Goal: Information Seeking & Learning: Learn about a topic

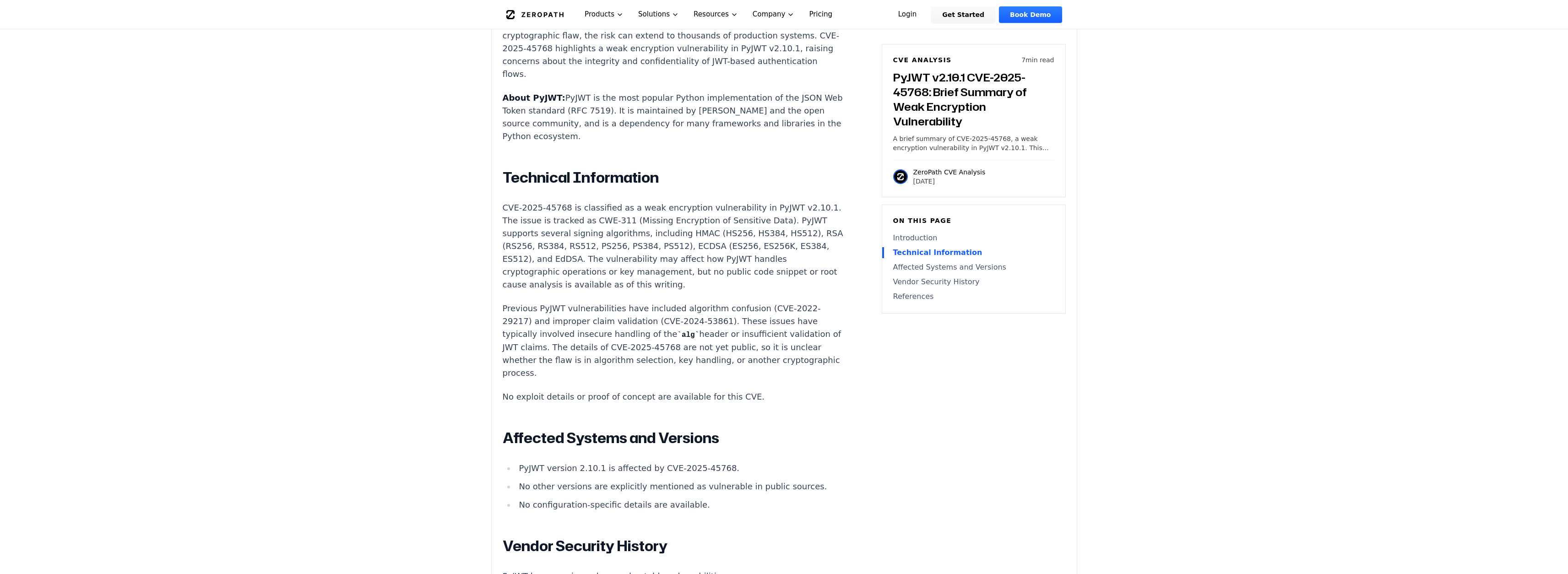
scroll to position [659, 0]
drag, startPoint x: 544, startPoint y: 169, endPoint x: 567, endPoint y: 169, distance: 23.0
click at [567, 203] on p "CVE-2025-45768 is classified as a weak encryption vulnerability in PyJWT v2.10.…" at bounding box center [673, 247] width 341 height 89
click at [693, 203] on p "CVE-2025-45768 is classified as a weak encryption vulnerability in PyJWT v2.10.…" at bounding box center [673, 247] width 341 height 89
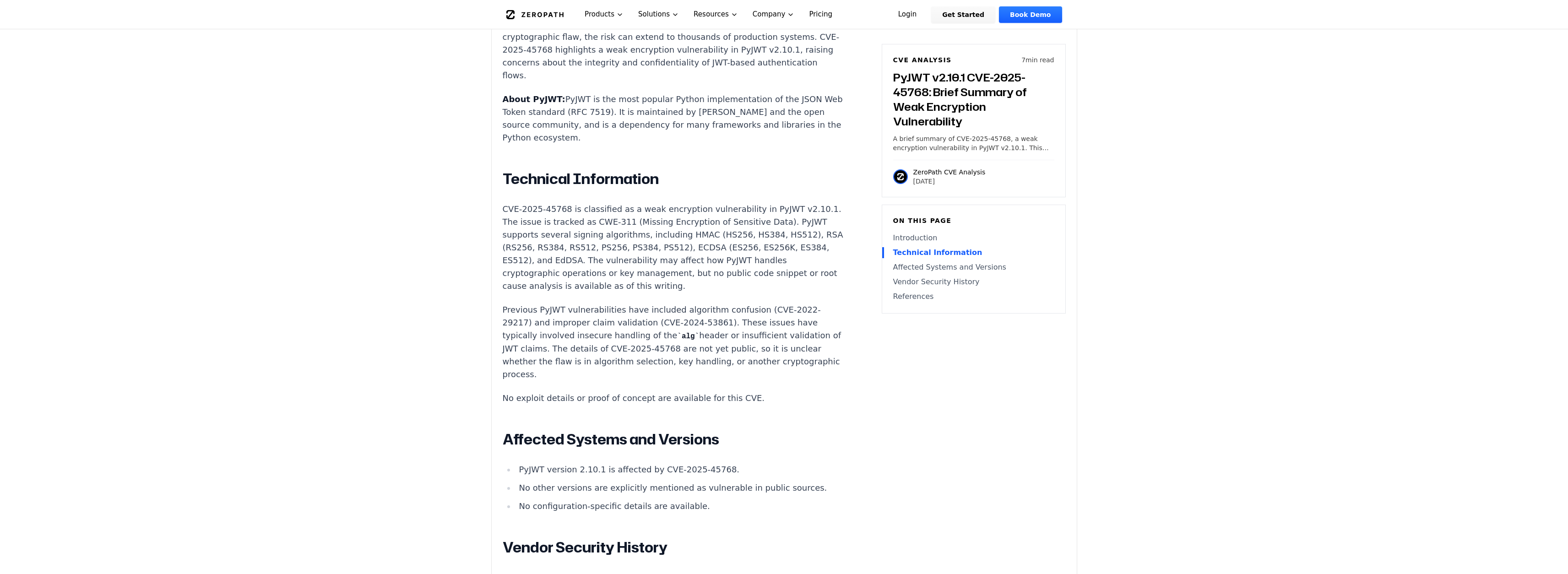
click at [764, 203] on p "CVE-2025-45768 is classified as a weak encryption vulnerability in PyJWT v2.10.…" at bounding box center [673, 247] width 341 height 89
click at [531, 203] on p "CVE-2025-45768 is classified as a weak encryption vulnerability in PyJWT v2.10.…" at bounding box center [673, 247] width 341 height 89
click at [586, 203] on p "CVE-2025-45768 is classified as a weak encryption vulnerability in PyJWT v2.10.…" at bounding box center [673, 247] width 341 height 89
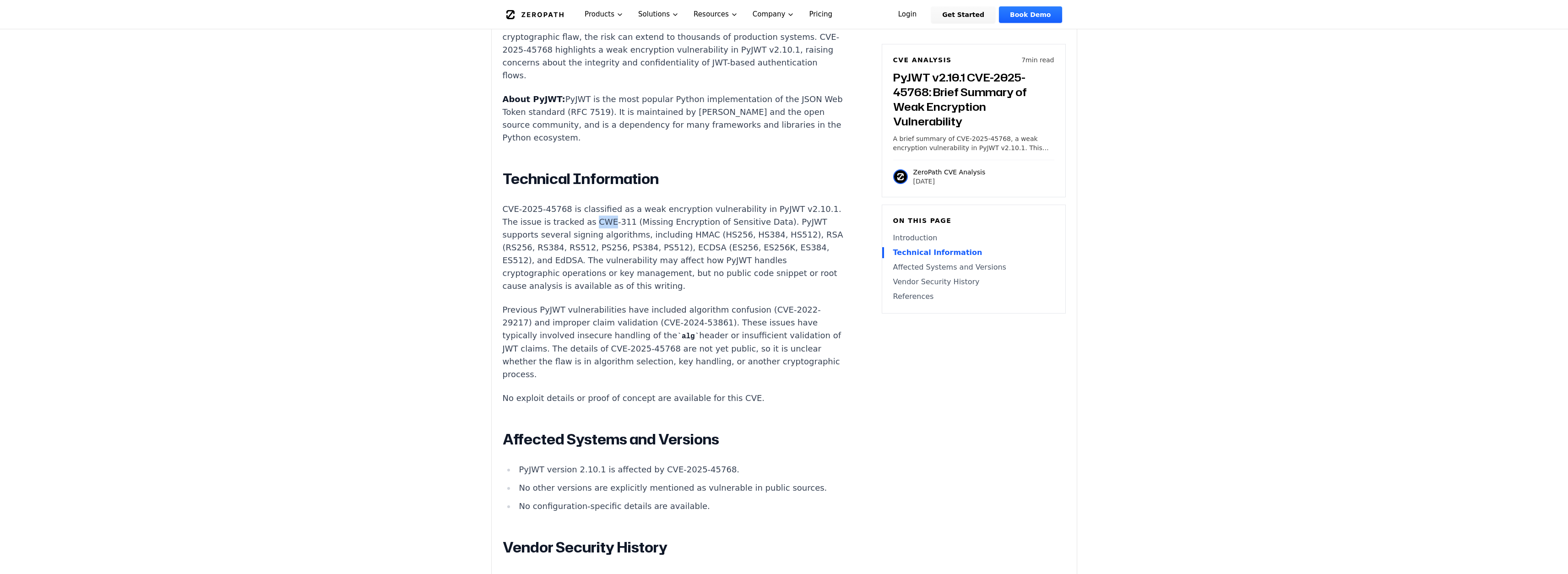
click at [586, 203] on p "CVE-2025-45768 is classified as a weak encryption vulnerability in PyJWT v2.10.…" at bounding box center [673, 247] width 341 height 89
click at [508, 203] on p "CVE-2025-45768 is classified as a weak encryption vulnerability in PyJWT v2.10.…" at bounding box center [673, 247] width 341 height 89
click at [562, 203] on p "CVE-2025-45768 is classified as a weak encryption vulnerability in PyJWT v2.10.…" at bounding box center [673, 247] width 341 height 89
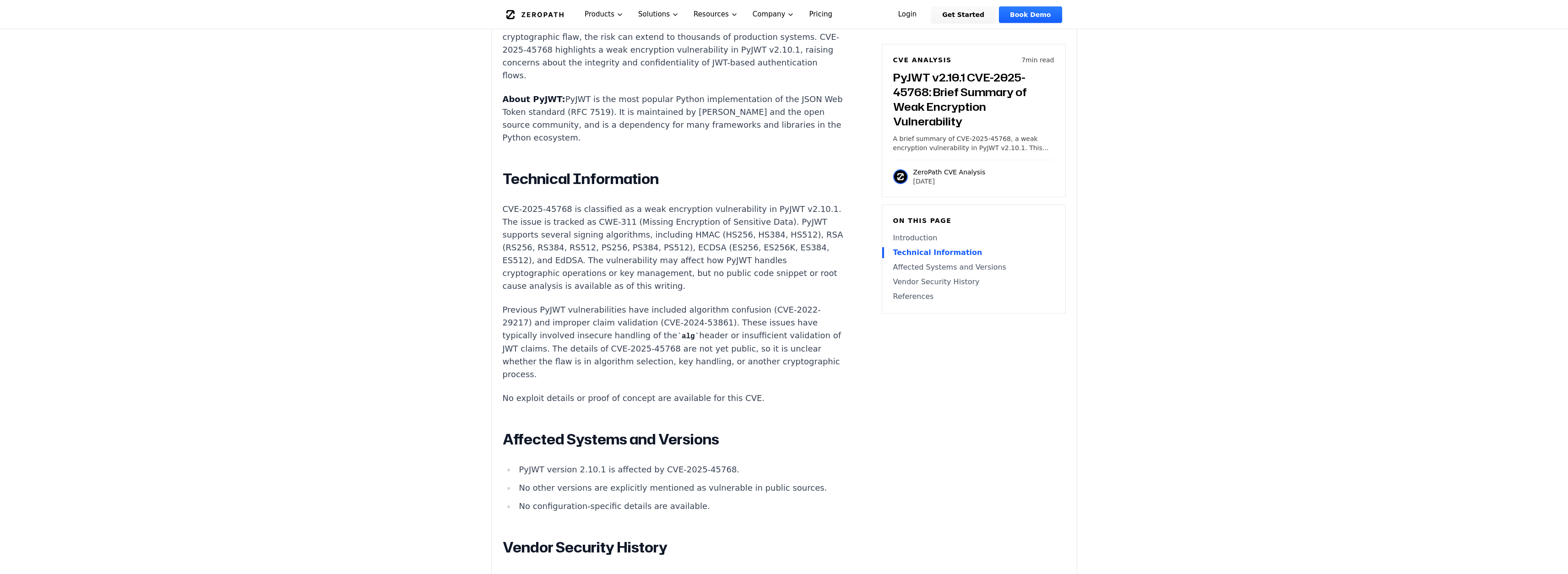
click at [614, 203] on p "CVE-2025-45768 is classified as a weak encryption vulnerability in PyJWT v2.10.…" at bounding box center [673, 247] width 341 height 89
click at [576, 219] on p "CVE-2025-45768 is classified as a weak encryption vulnerability in PyJWT v2.10.…" at bounding box center [673, 247] width 341 height 89
click at [603, 219] on p "CVE-2025-45768 is classified as a weak encryption vulnerability in PyJWT v2.10.…" at bounding box center [673, 247] width 341 height 89
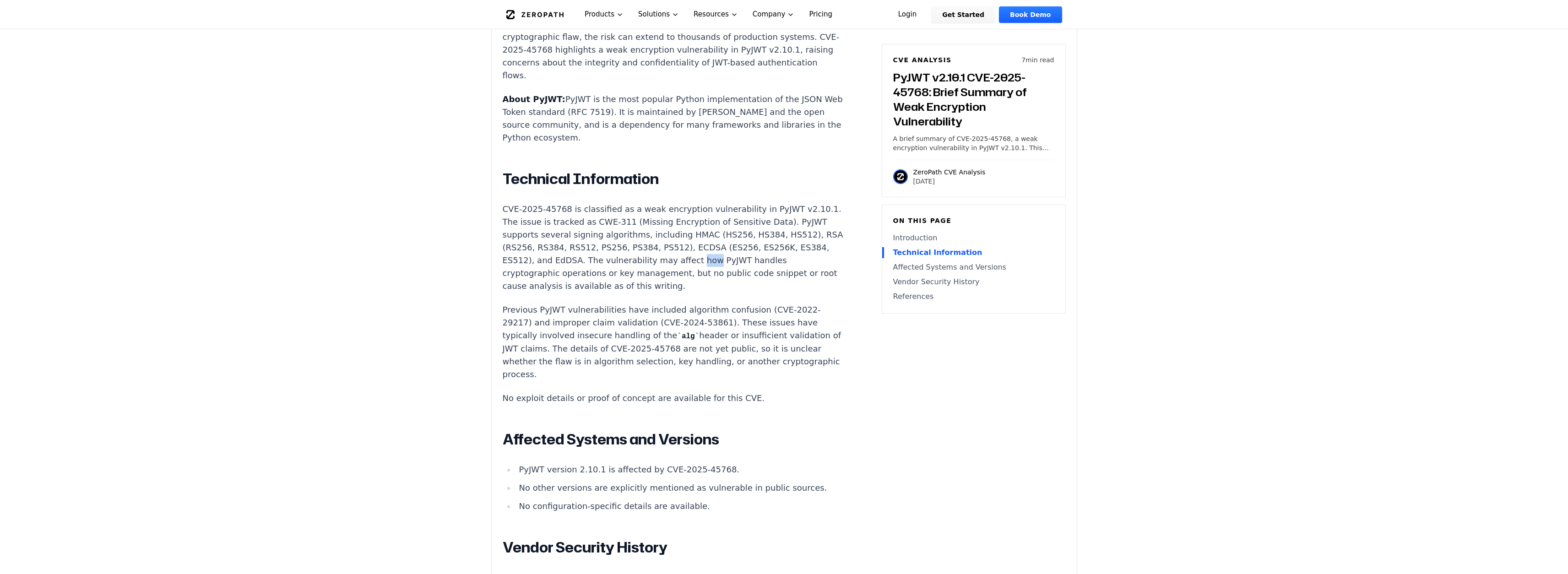
click at [603, 219] on p "CVE-2025-45768 is classified as a weak encryption vulnerability in PyJWT v2.10.…" at bounding box center [673, 247] width 341 height 89
click at [647, 220] on p "CVE-2025-45768 is classified as a weak encryption vulnerability in PyJWT v2.10.…" at bounding box center [673, 247] width 341 height 89
click at [697, 219] on p "CVE-2025-45768 is classified as a weak encryption vulnerability in PyJWT v2.10.…" at bounding box center [673, 247] width 341 height 89
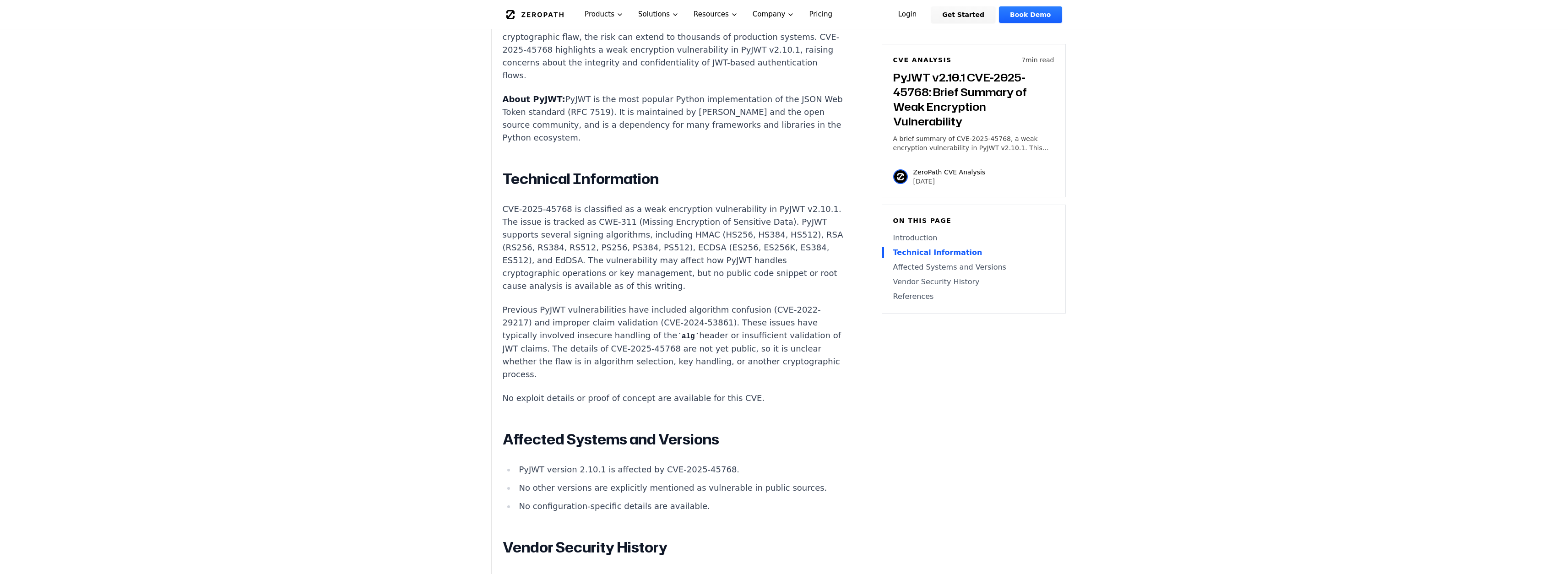
click at [743, 217] on p "CVE-2025-45768 is classified as a weak encryption vulnerability in PyJWT v2.10.…" at bounding box center [673, 247] width 341 height 89
click at [804, 219] on p "CVE-2025-45768 is classified as a weak encryption vulnerability in PyJWT v2.10.…" at bounding box center [673, 247] width 341 height 89
click at [520, 304] on p "Previous PyJWT vulnerabilities have included algorithm confusion (CVE-2022-2921…" at bounding box center [673, 342] width 341 height 77
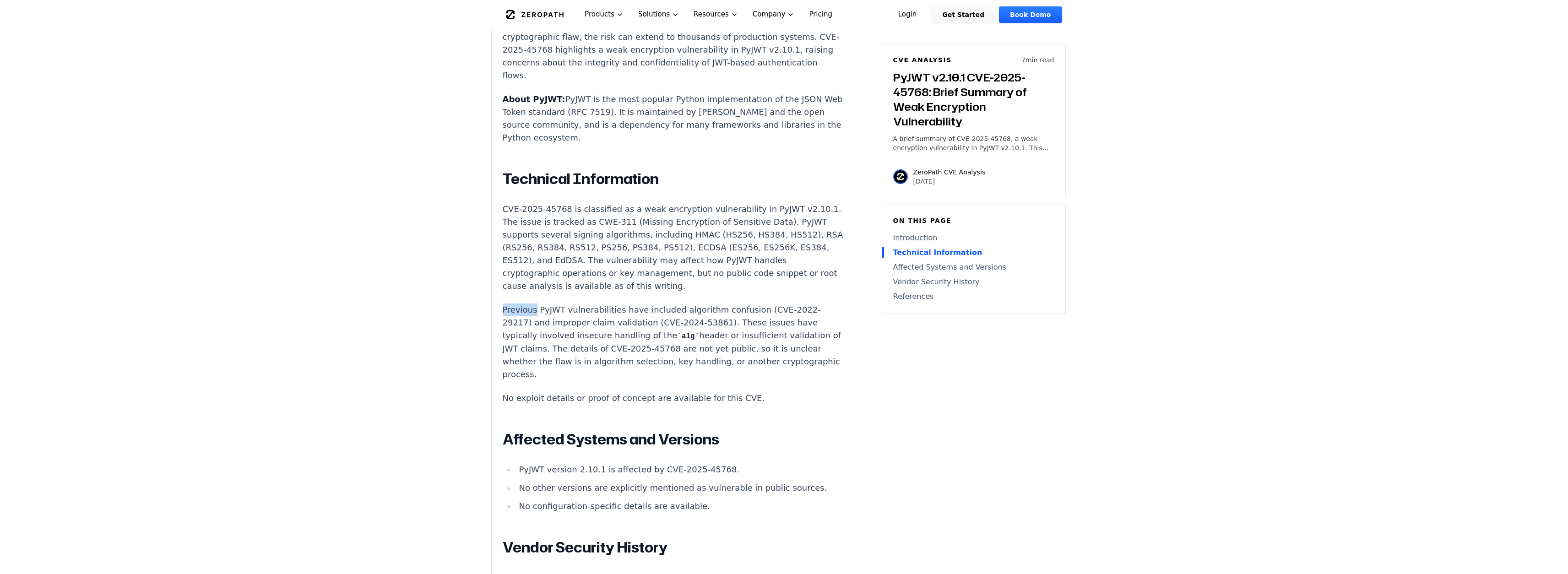
click at [520, 304] on p "Previous PyJWT vulnerabilities have included algorithm confusion (CVE-2022-2921…" at bounding box center [673, 342] width 341 height 77
click at [674, 304] on p "Previous PyJWT vulnerabilities have included algorithm confusion (CVE-2022-2921…" at bounding box center [673, 342] width 341 height 77
click at [651, 304] on p "Previous PyJWT vulnerabilities have included algorithm confusion (CVE-2022-2921…" at bounding box center [673, 342] width 341 height 77
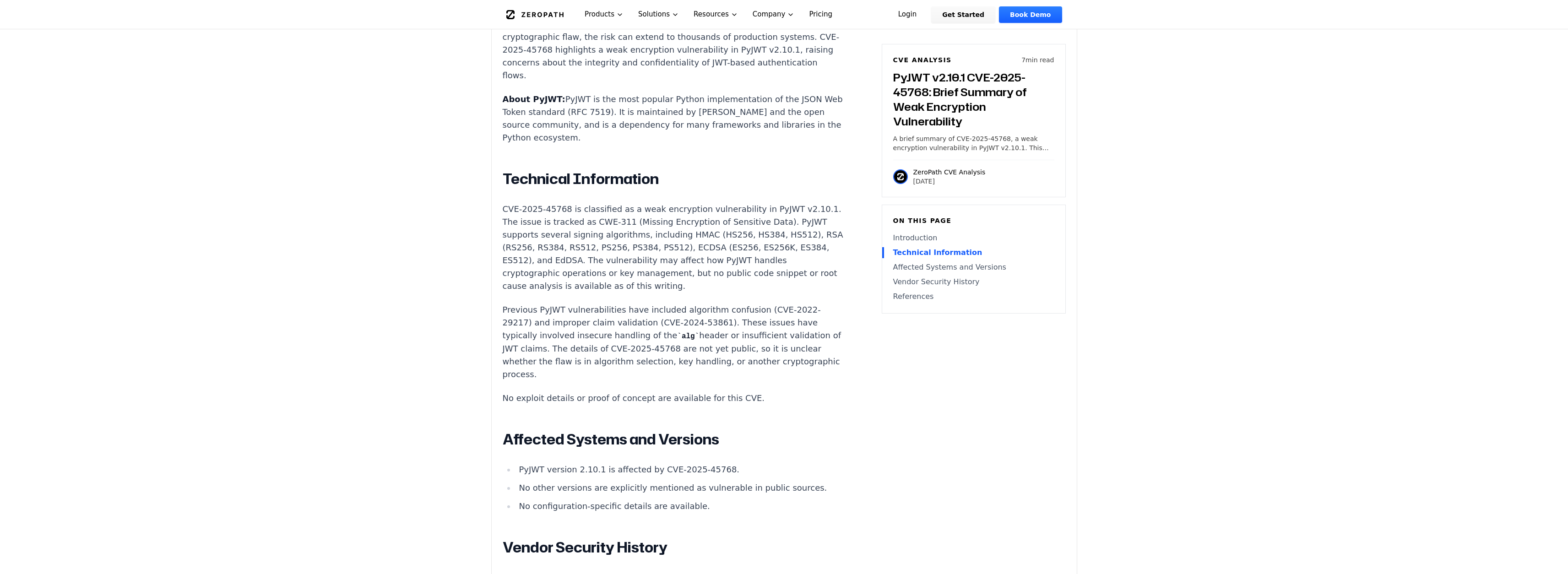
click at [705, 304] on p "Previous PyJWT vulnerabilities have included algorithm confusion (CVE-2022-2921…" at bounding box center [673, 342] width 341 height 77
drag, startPoint x: 544, startPoint y: 332, endPoint x: 737, endPoint y: 332, distance: 193.0
click at [737, 392] on p "No exploit details or proof of concept are available for this CVE." at bounding box center [673, 398] width 341 height 13
click at [759, 346] on div "Introduction JWT tokens are a core component of authentication and authorizatio…" at bounding box center [673, 440] width 341 height 936
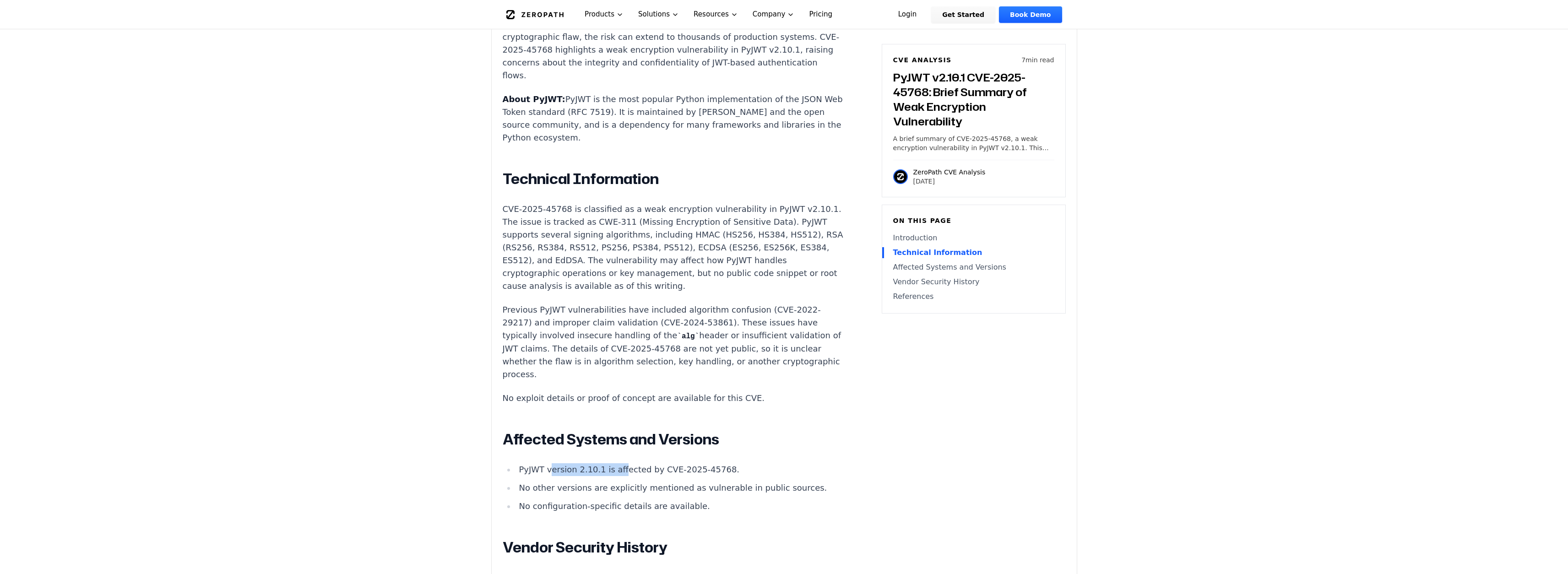
drag, startPoint x: 550, startPoint y: 405, endPoint x: 618, endPoint y: 407, distance: 68.0
click at [616, 463] on li "PyJWT version 2.10.1 is affected by CVE-2025-45768." at bounding box center [679, 469] width 328 height 13
drag, startPoint x: 542, startPoint y: 416, endPoint x: 618, endPoint y: 421, distance: 76.2
click at [618, 481] on li "No other versions are explicitly mentioned as vulnerable in public sources." at bounding box center [679, 488] width 328 height 13
click at [799, 348] on div "Introduction JWT tokens are a core component of authentication and authorizatio…" at bounding box center [673, 440] width 341 height 936
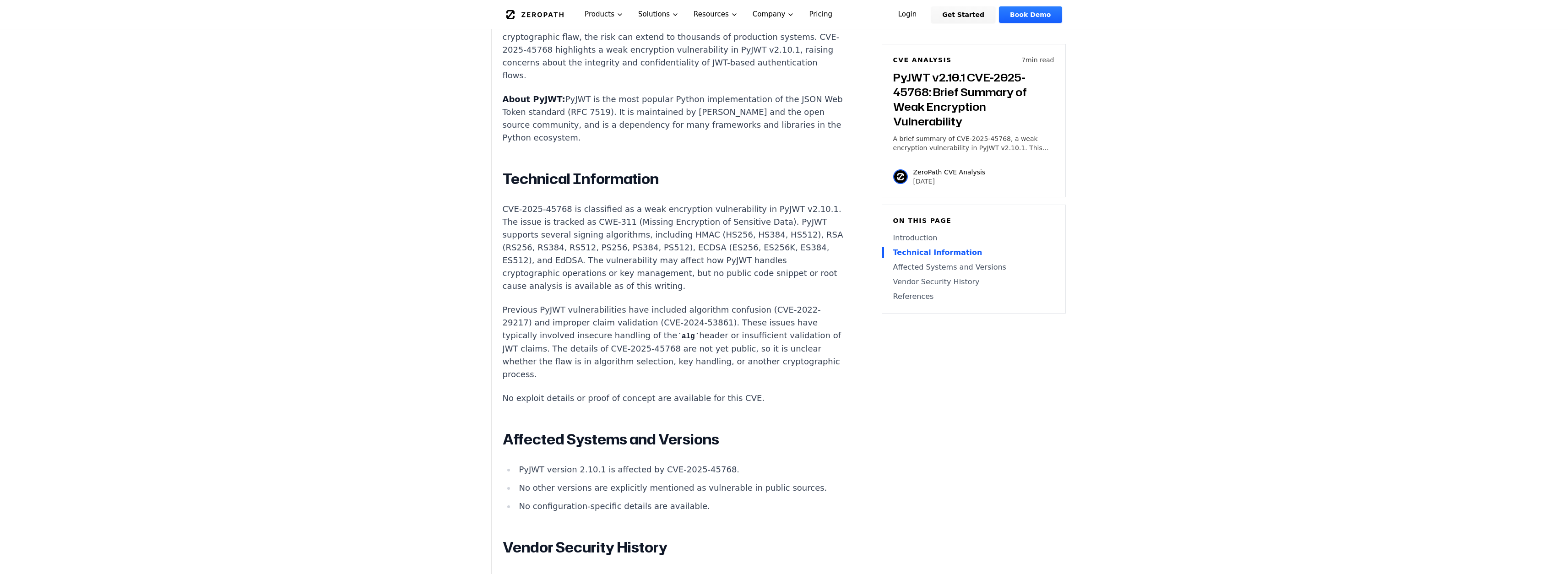
click at [570, 481] on li "No other versions are explicitly mentioned as vulnerable in public sources." at bounding box center [679, 488] width 328 height 13
click at [614, 481] on li "No other versions are explicitly mentioned as vulnerable in public sources." at bounding box center [679, 488] width 328 height 13
click at [652, 481] on li "No other versions are explicitly mentioned as vulnerable in public sources." at bounding box center [679, 488] width 328 height 13
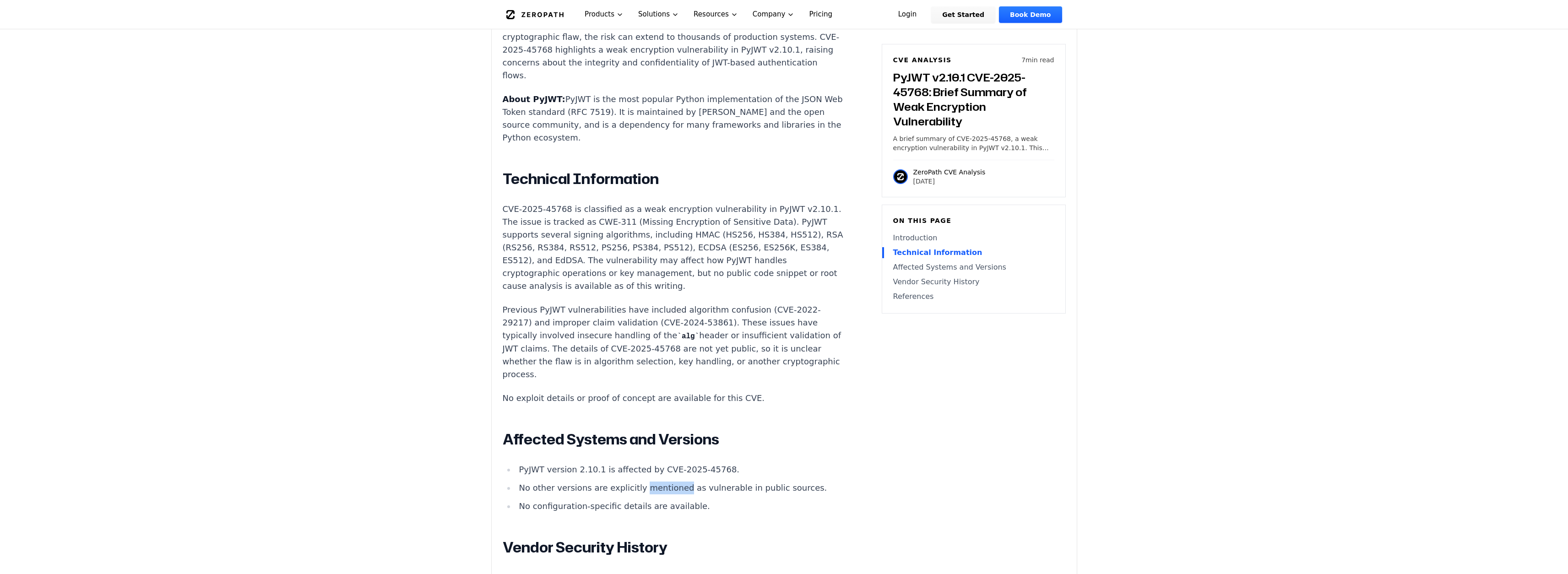
click at [652, 481] on li "No other versions are explicitly mentioned as vulnerable in public sources." at bounding box center [679, 488] width 328 height 13
click at [695, 481] on li "No other versions are explicitly mentioned as vulnerable in public sources." at bounding box center [679, 488] width 328 height 13
click at [742, 481] on li "No other versions are explicitly mentioned as vulnerable in public sources." at bounding box center [679, 488] width 328 height 13
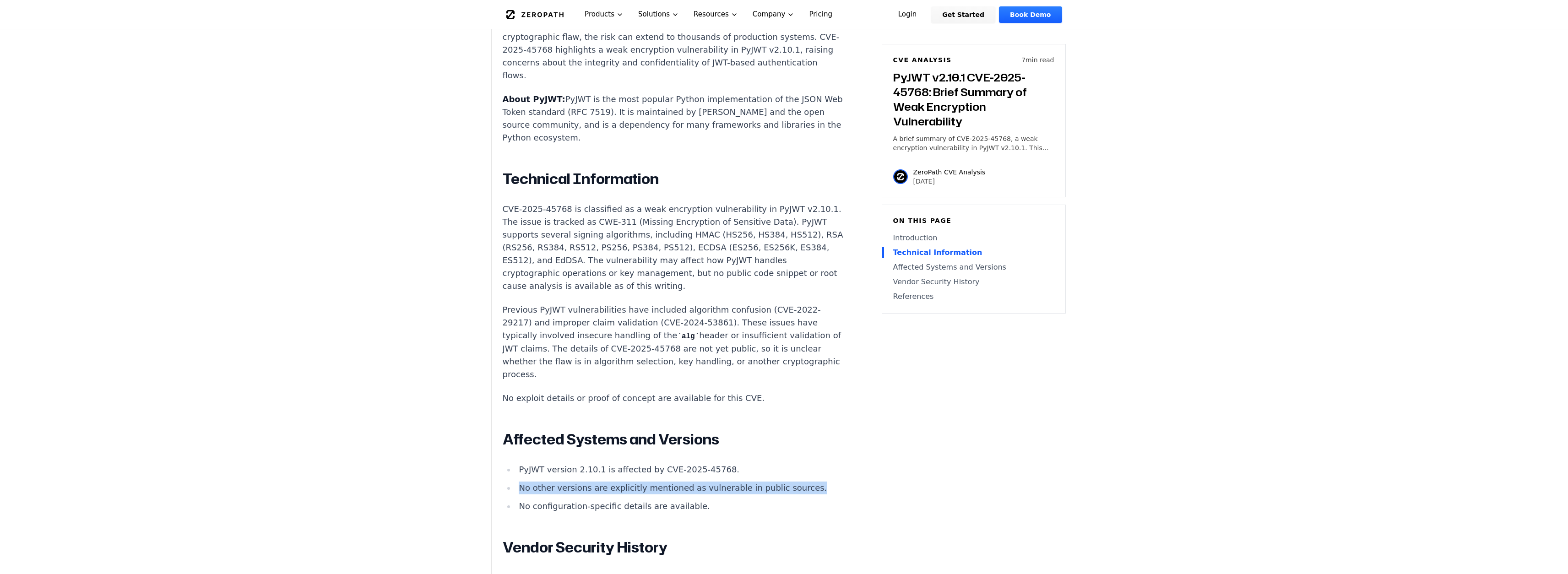
drag, startPoint x: 814, startPoint y: 420, endPoint x: 519, endPoint y: 419, distance: 295.0
click at [519, 481] on li "No other versions are explicitly mentioned as vulnerable in public sources." at bounding box center [679, 488] width 328 height 13
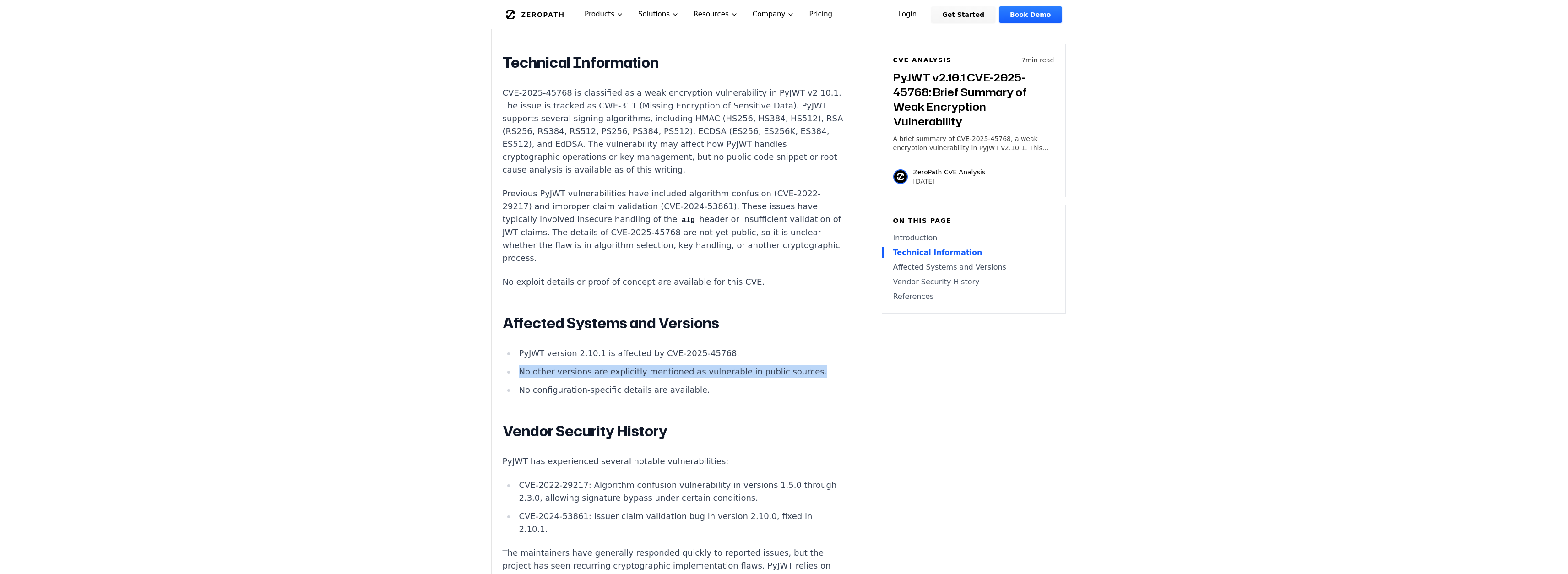
scroll to position [777, 0]
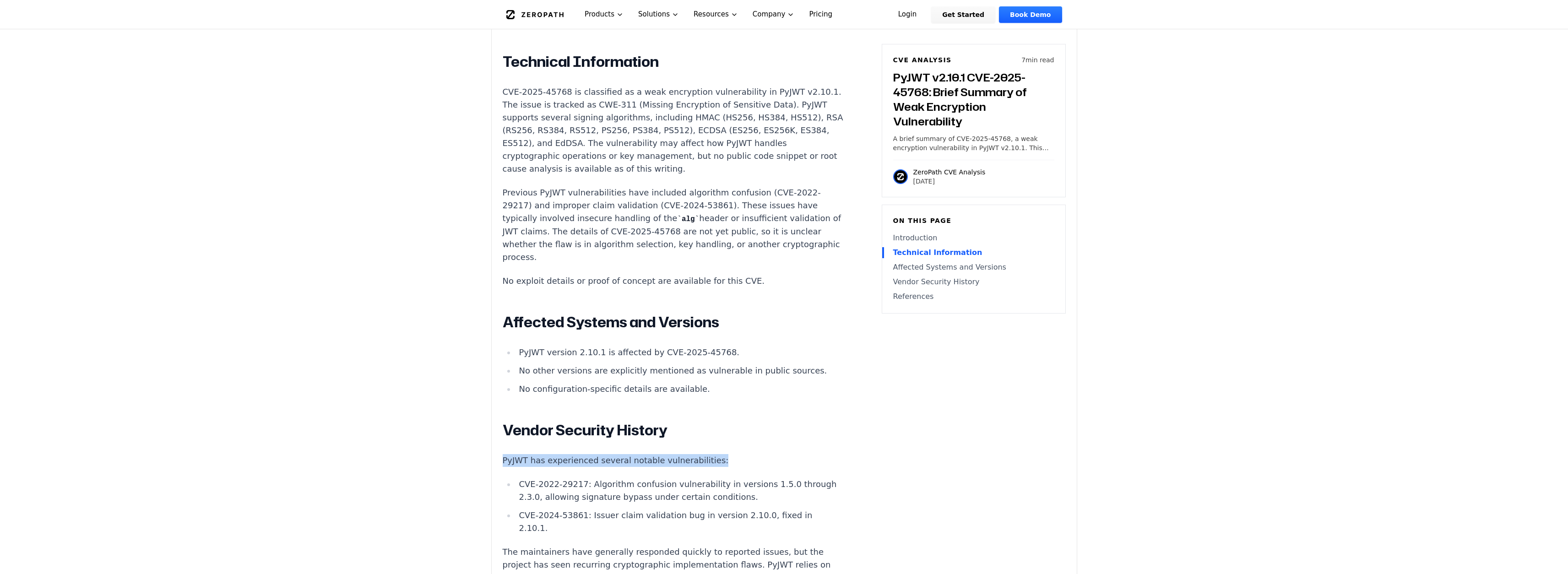
drag, startPoint x: 501, startPoint y: 394, endPoint x: 712, endPoint y: 397, distance: 211.0
click at [712, 397] on div "Experimental AI-Generated Content This CVE analysis is an experimental publicat…" at bounding box center [784, 165] width 585 height 1336
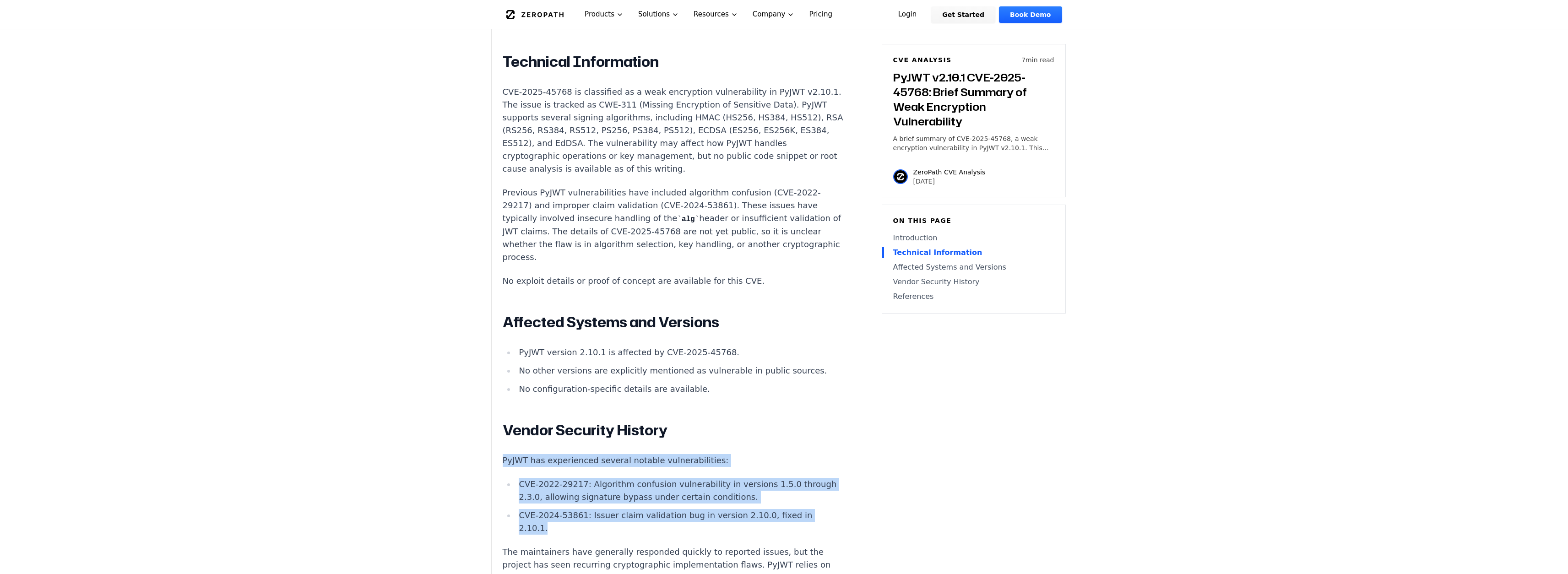
drag, startPoint x: 812, startPoint y: 450, endPoint x: 502, endPoint y: 397, distance: 314.5
click at [500, 398] on div "Experimental AI-Generated Content This CVE analysis is an experimental publicat…" at bounding box center [784, 165] width 585 height 1336
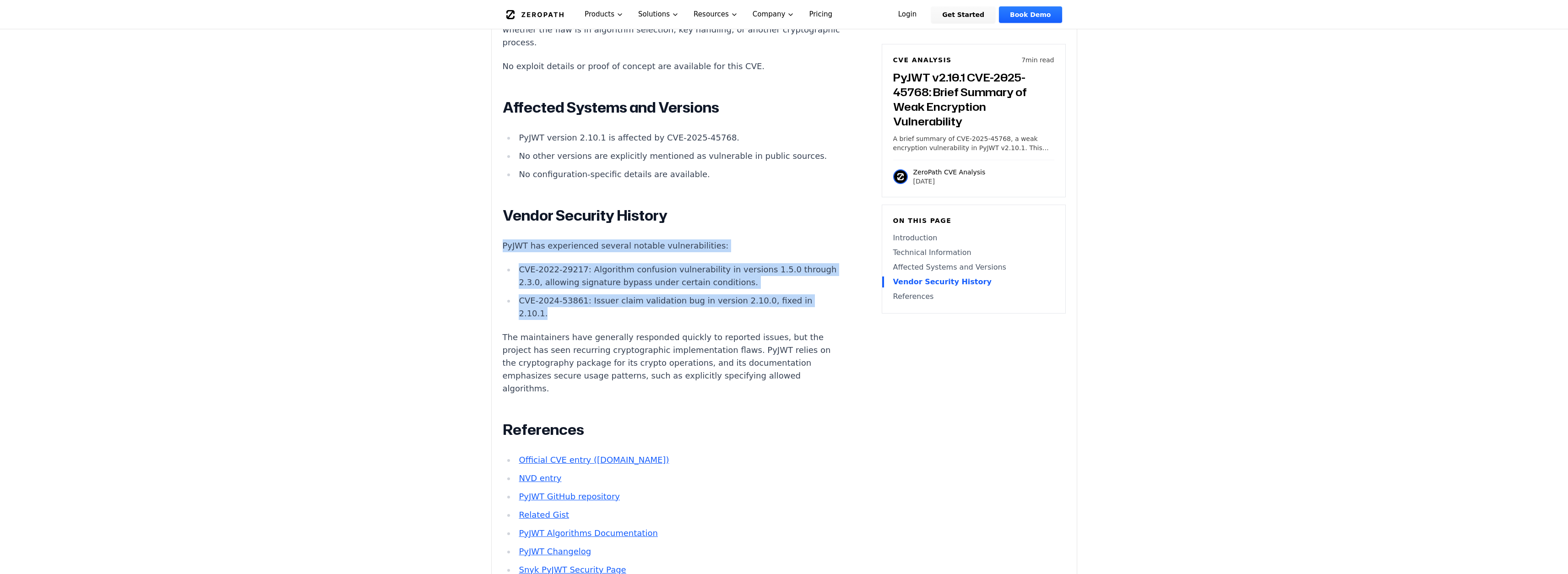
scroll to position [996, 0]
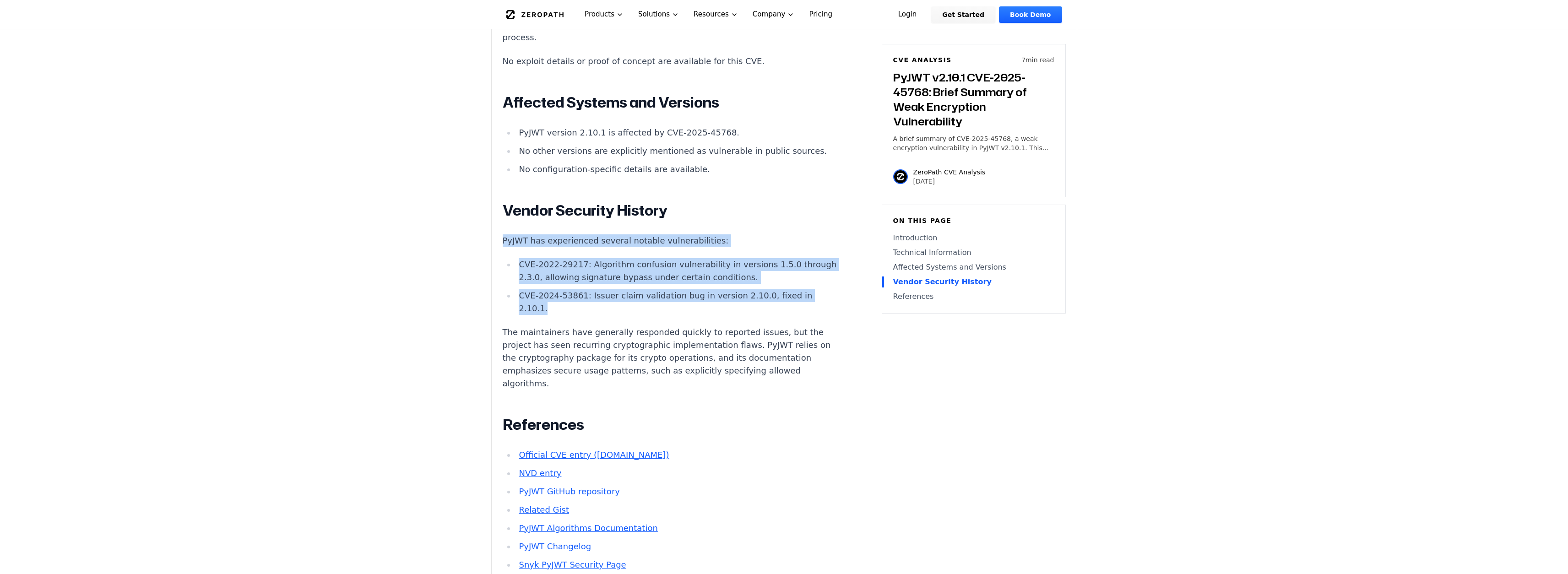
click at [579, 487] on link "PyJWT GitHub repository" at bounding box center [569, 492] width 100 height 10
